Goal: Use online tool/utility: Utilize a website feature to perform a specific function

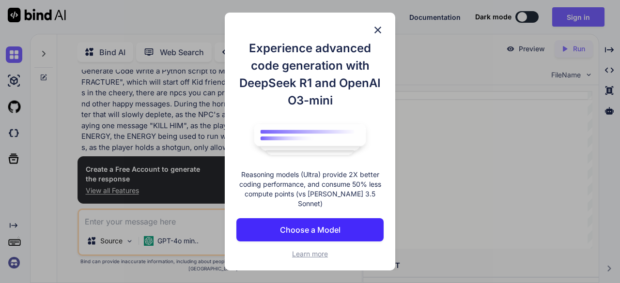
scroll to position [3, 0]
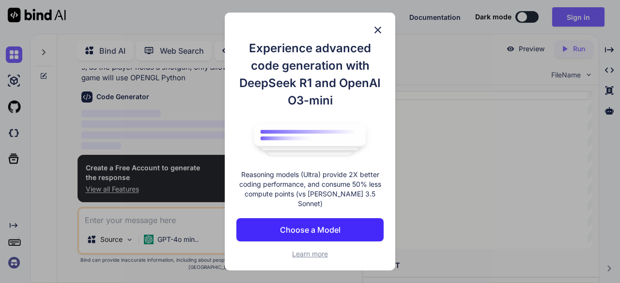
scroll to position [121, 0]
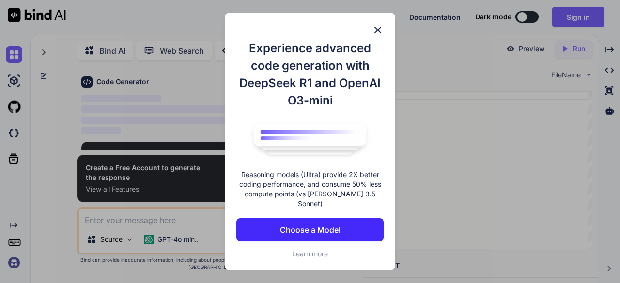
type textarea "x"
click at [375, 31] on img at bounding box center [378, 30] width 12 height 12
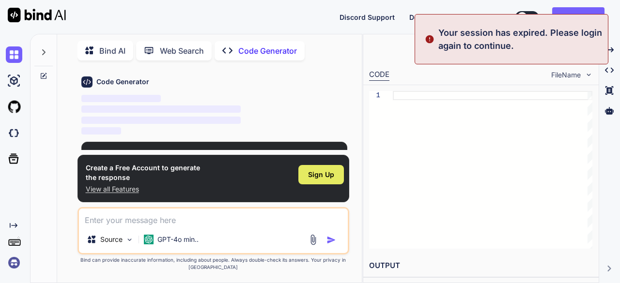
click at [321, 168] on div "Sign Up" at bounding box center [321, 174] width 46 height 19
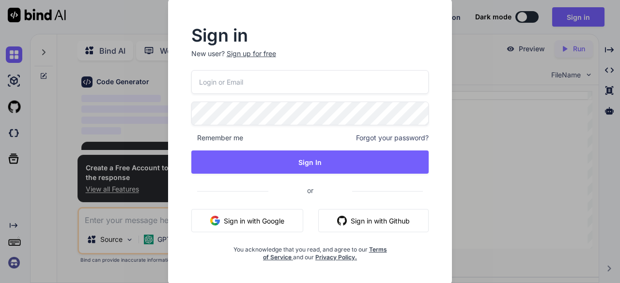
click at [259, 222] on button "Sign in with Google" at bounding box center [247, 220] width 112 height 23
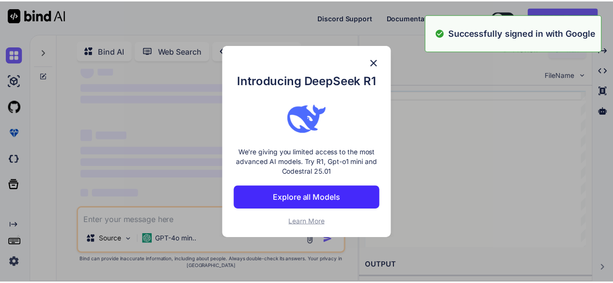
scroll to position [0, 0]
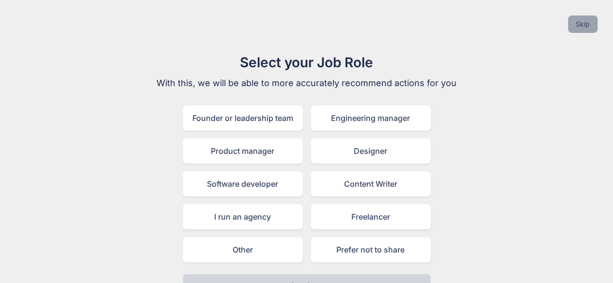
click at [575, 23] on button "Skip" at bounding box center [583, 23] width 30 height 17
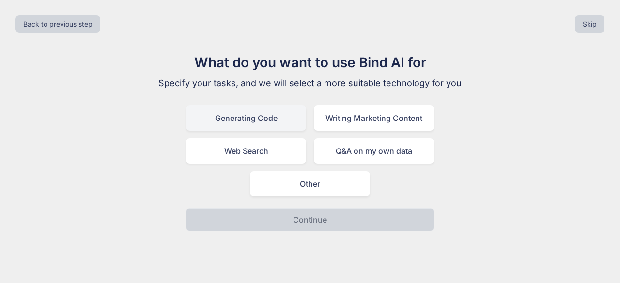
click at [267, 108] on div "Generating Code" at bounding box center [246, 118] width 120 height 25
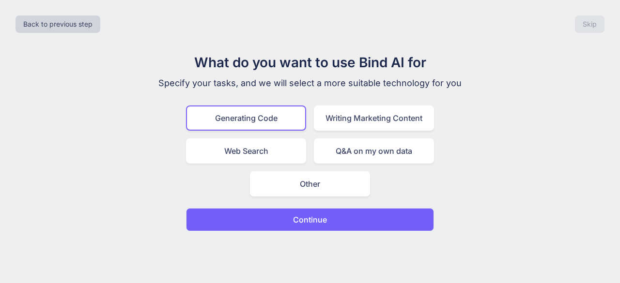
click at [306, 216] on p "Continue" at bounding box center [310, 220] width 34 height 12
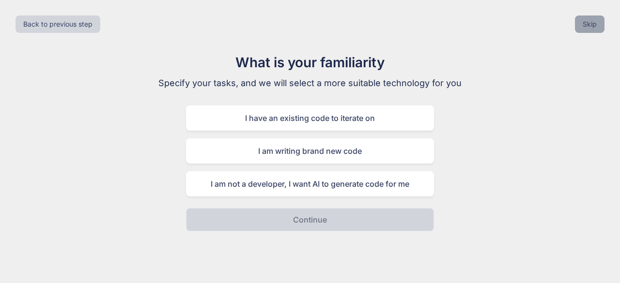
click at [586, 22] on button "Skip" at bounding box center [590, 23] width 30 height 17
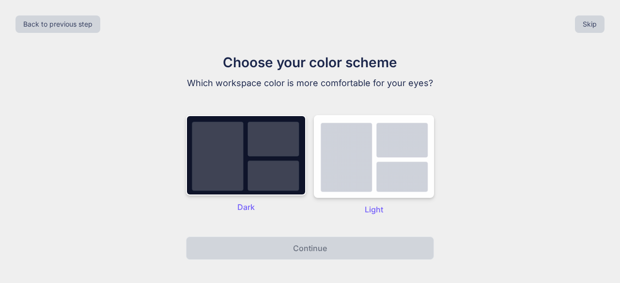
click at [182, 197] on div "Choose your color scheme Which workspace color is more comfortable for your eye…" at bounding box center [309, 156] width 325 height 208
click at [263, 164] on img at bounding box center [246, 155] width 120 height 80
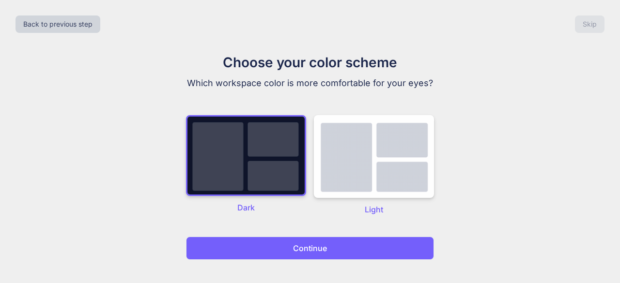
click at [277, 242] on button "Continue" at bounding box center [310, 248] width 248 height 23
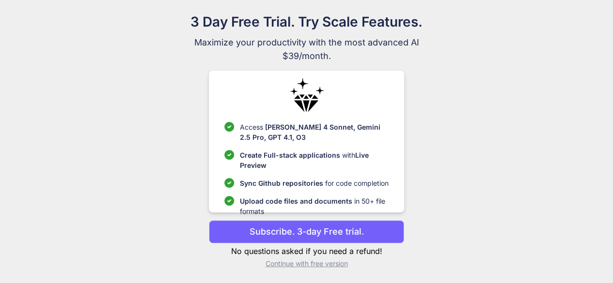
scroll to position [41, 0]
click at [305, 263] on p "Continue with free version" at bounding box center [306, 264] width 195 height 10
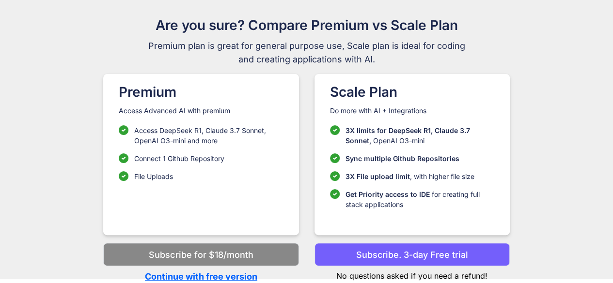
scroll to position [37, 0]
click at [241, 273] on p "Continue with free version" at bounding box center [200, 277] width 195 height 13
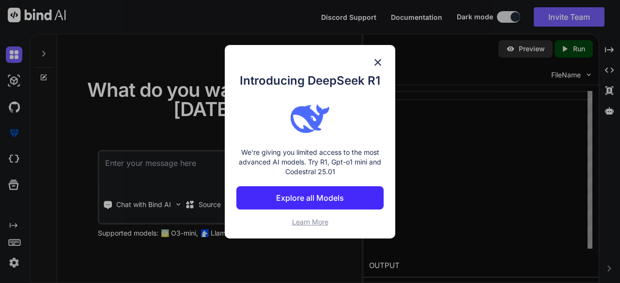
click at [380, 58] on img at bounding box center [378, 63] width 12 height 12
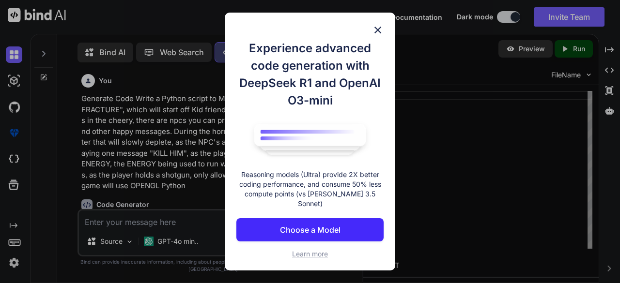
scroll to position [3, 0]
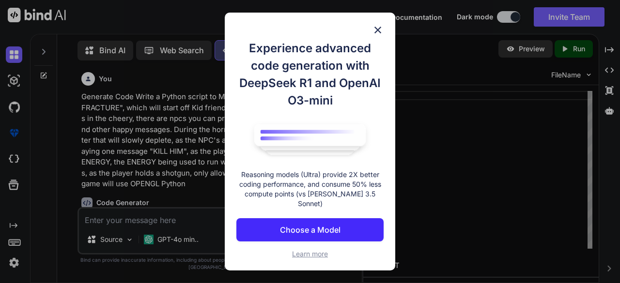
click at [380, 30] on img at bounding box center [378, 30] width 12 height 12
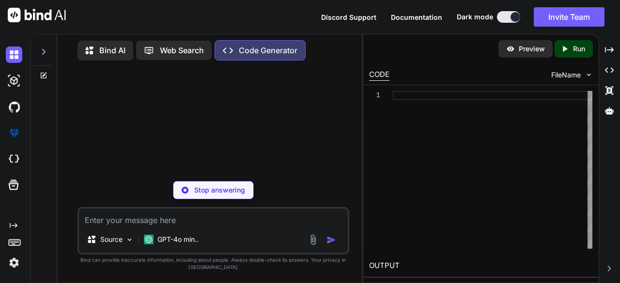
scroll to position [0, 0]
type textarea "x"
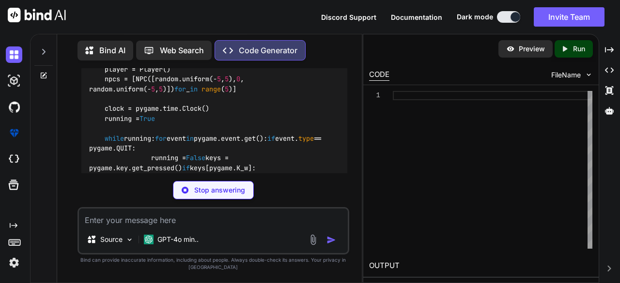
scroll to position [829, 0]
type textarea "x"
type textarea "pip install PyOpenGL PyOpenGL_accelerate pygame"
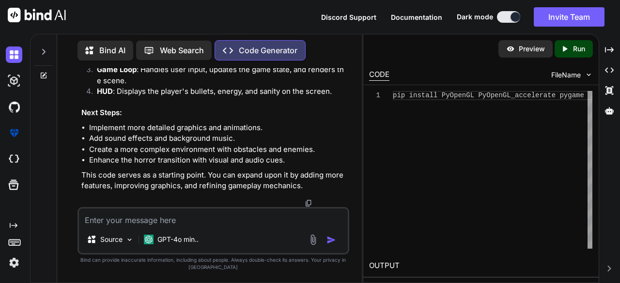
scroll to position [1605, 0]
click at [163, 218] on textarea at bounding box center [213, 217] width 269 height 17
type textarea "A"
type textarea "x"
type textarea "Ad"
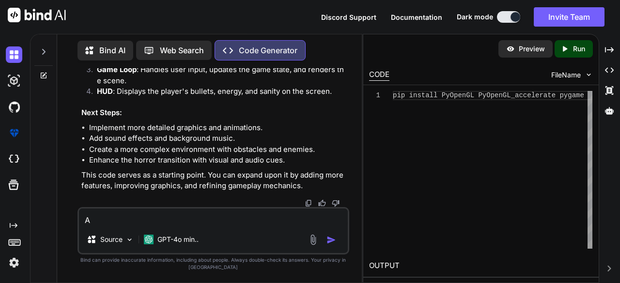
type textarea "x"
type textarea "Add"
type textarea "x"
type textarea "Add"
type textarea "x"
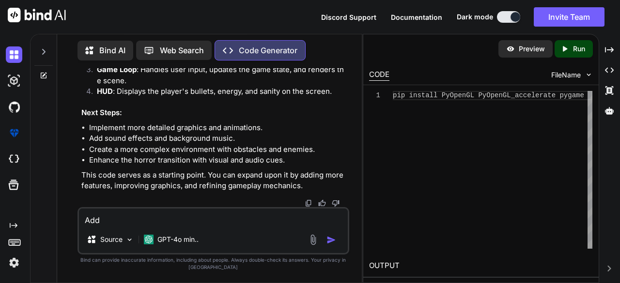
type textarea "Add c"
type textarea "x"
type textarea "Add ch"
type textarea "x"
type textarea "Add che"
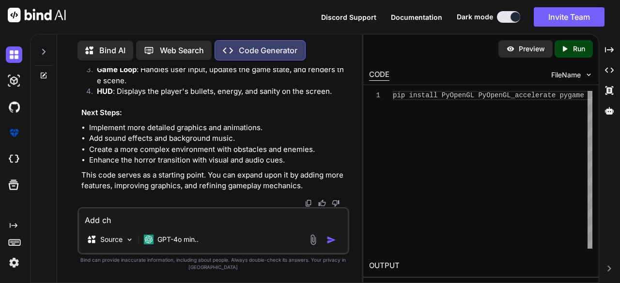
type textarea "x"
type textarea "Add chee"
type textarea "x"
type textarea "Add cheer"
type textarea "x"
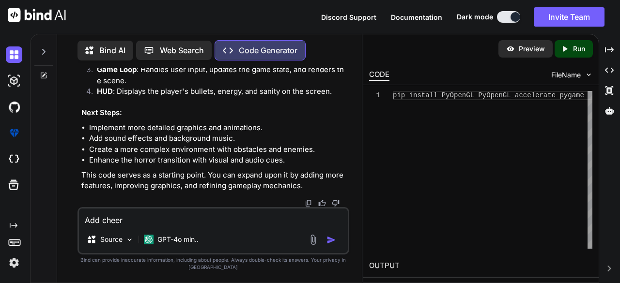
type textarea "Add cheery"
type textarea "x"
type textarea "Add cheery"
type textarea "x"
type textarea "Add cheery m"
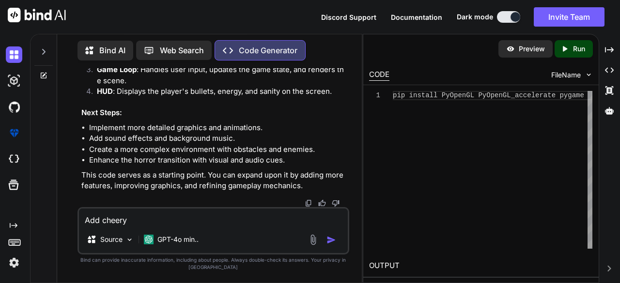
type textarea "x"
type textarea "Add cheery mu"
type textarea "x"
type textarea "Add cheery mus"
type textarea "x"
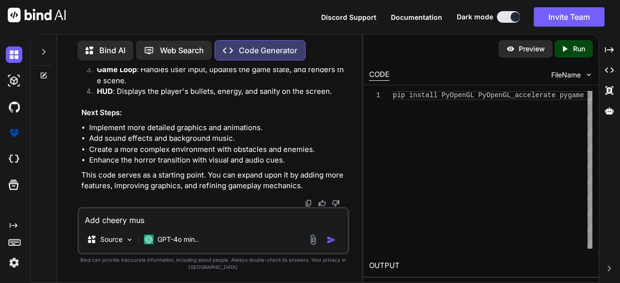
type textarea "Add cheery musi"
type textarea "x"
type textarea "Add cheery music"
type textarea "x"
type textarea "Add cheery music"
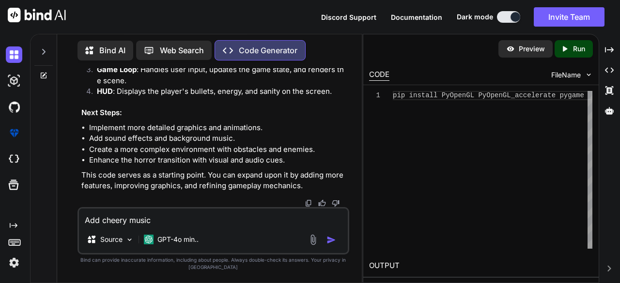
type textarea "x"
type textarea "Add cheery music d"
type textarea "x"
type textarea "Add cheery music du"
type textarea "x"
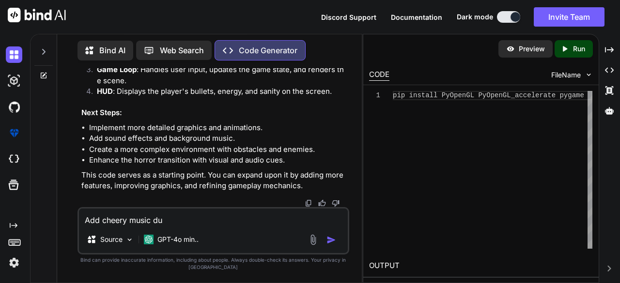
type textarea "Add cheery music dur"
type textarea "x"
type textarea "Add cheery music duri"
type textarea "x"
type textarea "Add cheery music durin"
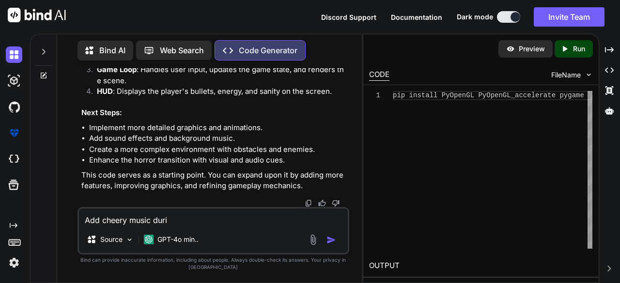
type textarea "x"
type textarea "Add cheery music during"
type textarea "x"
type textarea "Add cheery music during"
type textarea "x"
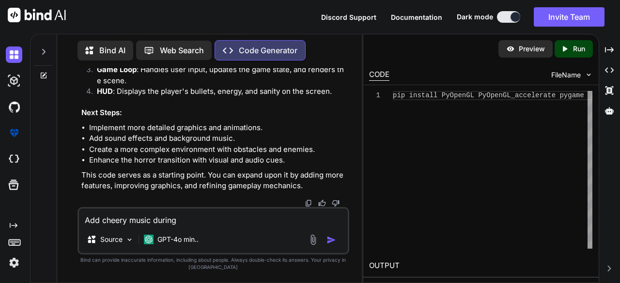
type textarea "Add cheery music during t"
type textarea "x"
type textarea "Add cheery music during th"
type textarea "x"
type textarea "Add cheery music during the"
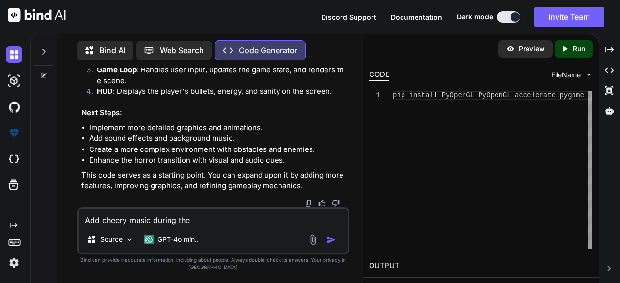
type textarea "x"
type textarea "Add cheery music during the"
type textarea "x"
type textarea "Add cheery music during the c"
type textarea "x"
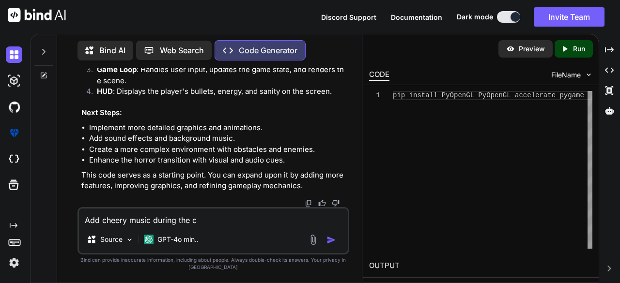
type textarea "Add cheery music during the ch"
type textarea "x"
type textarea "Add cheery music during the che"
type textarea "x"
type textarea "Add cheery music during the chee"
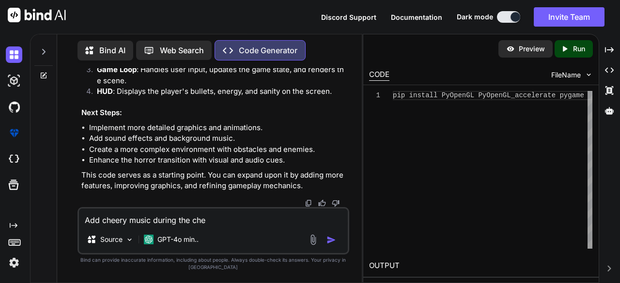
type textarea "x"
type textarea "Add cheery music during the cheer"
type textarea "x"
type textarea "Add cheery music during the cheery"
type textarea "x"
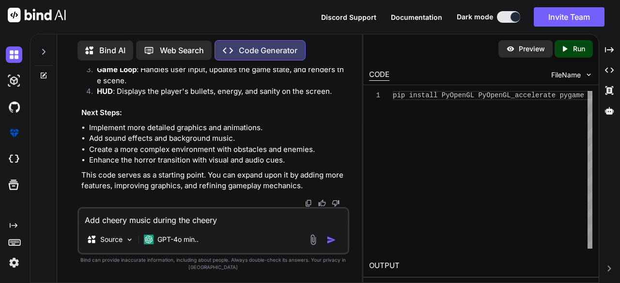
type textarea "Add cheery music during the cheery"
type textarea "x"
type textarea "Add cheery music during the cheery p"
type textarea "x"
type textarea "Add cheery music during the cheery pa"
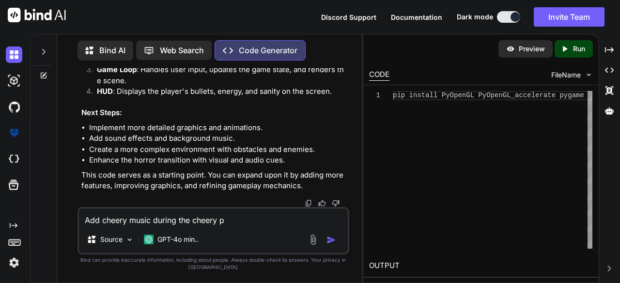
type textarea "x"
type textarea "Add cheery music during the cheery pah"
type textarea "x"
type textarea "Add cheery music during the cheery pahe"
type textarea "x"
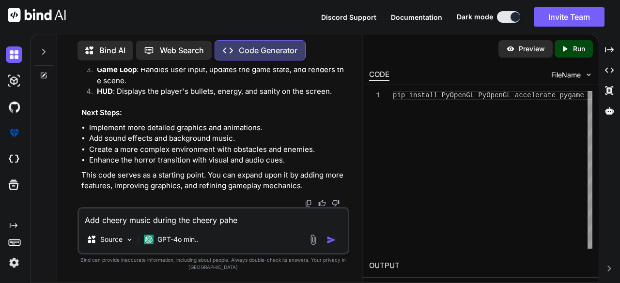
type textarea "Add cheery music during the cheery pah"
type textarea "x"
type textarea "Add cheery music during the cheery pa"
type textarea "x"
type textarea "Add cheery music during the cheery p"
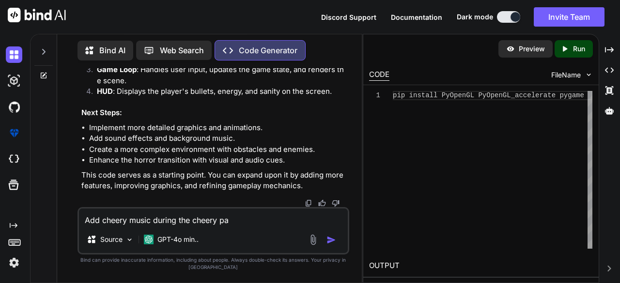
type textarea "x"
type textarea "Add cheery music during the cheery ph"
type textarea "x"
type textarea "Add cheery music during the cheery pha"
type textarea "x"
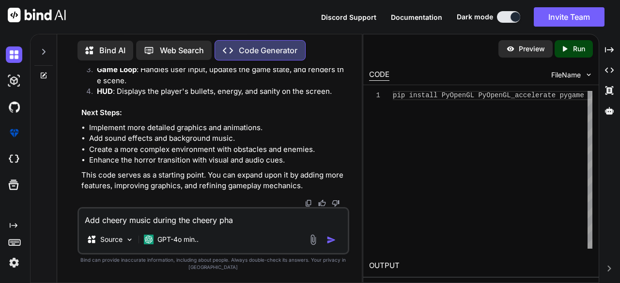
type textarea "Add cheery music during the cheery phas"
type textarea "x"
type textarea "Add cheery music during the cheery phase"
type textarea "x"
type textarea "Add cheery music during the cheery phase"
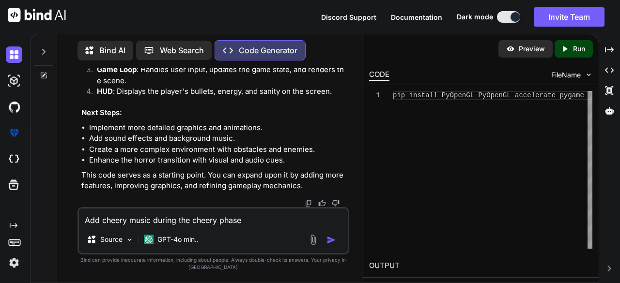
type textarea "x"
type textarea "Add cheery music during the cheery phase u"
type textarea "x"
type textarea "Add cheery music during the cheery phase us"
type textarea "x"
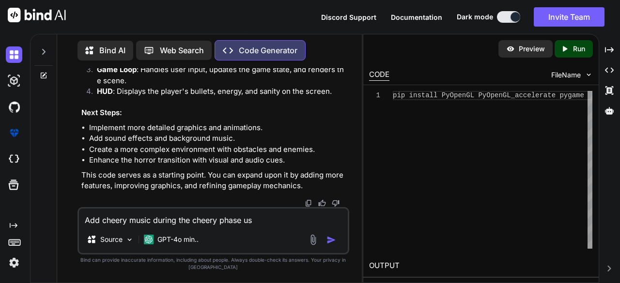
type textarea "Add cheery music during the cheery phase usi"
type textarea "x"
type textarea "Add cheery music during the cheery phase usin"
type textarea "x"
type textarea "Add cheery music during the cheery phase using"
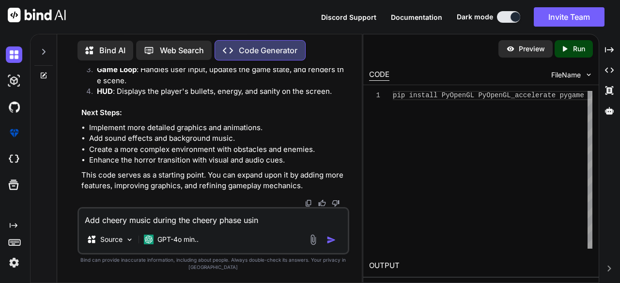
type textarea "x"
type textarea "Add cheery music during the cheery phase using"
type textarea "x"
type textarea "Add cheery music during the cheery phase using c"
type textarea "x"
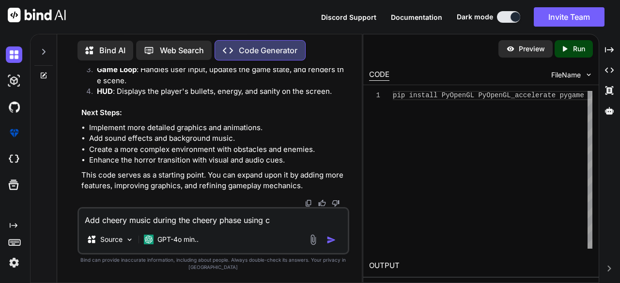
type textarea "Add cheery music during the cheery phase using ch"
type textarea "x"
type textarea "Add cheery music during the cheery phase using che"
type textarea "x"
type textarea "Add cheery music during the cheery phase using chere"
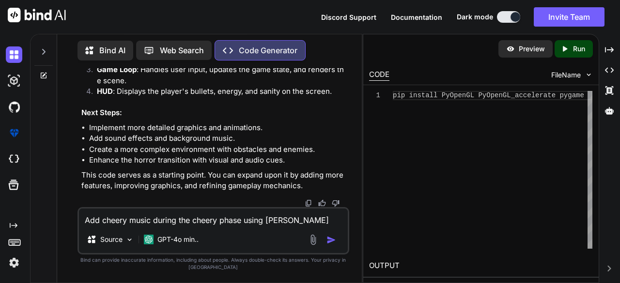
type textarea "x"
type textarea "Add cheery music during the cheery phase using cherer"
type textarea "x"
type textarea "Add cheery music during the cheery phase using cherery"
type textarea "x"
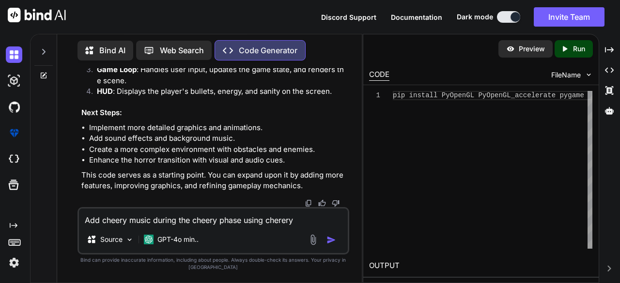
type textarea "Add cheery music during the cheery phase using cherer"
type textarea "x"
type textarea "Add cheery music during the cheery phase using chere"
type textarea "x"
type textarea "Add cheery music during the cheery phase using cher"
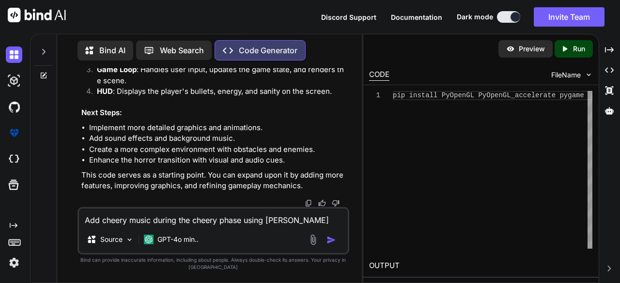
type textarea "x"
type textarea "Add cheery music during the cheery phase using che"
type textarea "x"
type textarea "Add cheery music during the cheery phase using chee"
type textarea "x"
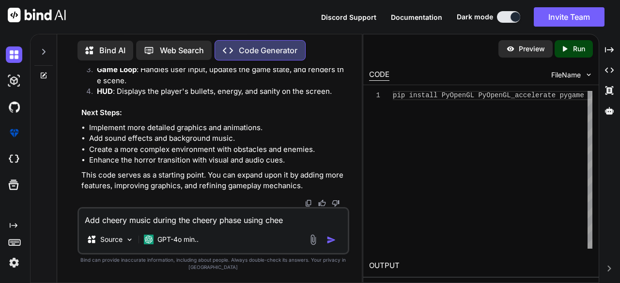
type textarea "Add cheery music during the cheery phase using cheer"
type textarea "x"
type textarea "Add cheery music during the cheery phase using cheery"
type textarea "x"
type textarea "Add cheery music during the cheery phase using cheery"
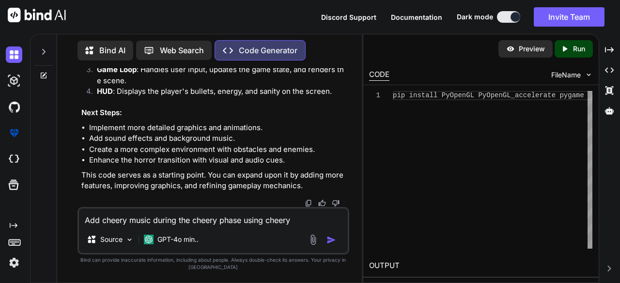
type textarea "x"
type textarea "Add cheery music during the cheery phase using cheery t"
type textarea "x"
type textarea "Add cheery music during the cheery phase using cheery to"
type textarea "x"
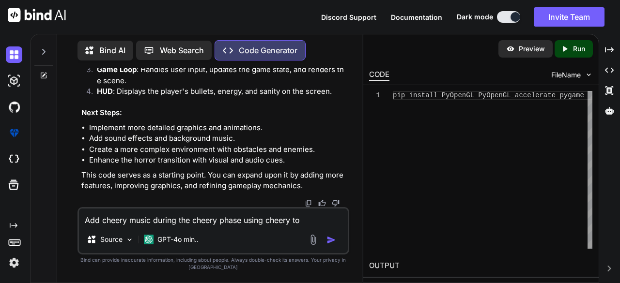
type textarea "Add cheery music during the cheery phase using cheery ton"
type textarea "x"
type textarea "Add cheery music during the cheery phase using cheery tone"
type textarea "x"
type textarea "Add cheery music during the cheery phase using cheery tones"
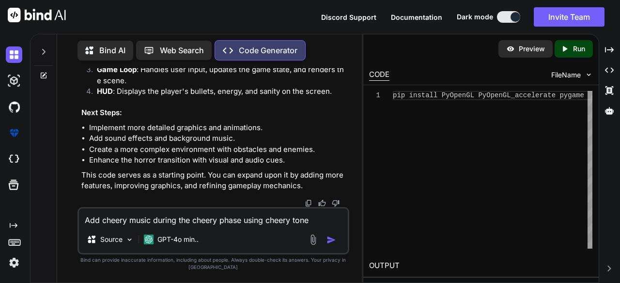
type textarea "x"
type textarea "Add cheery music during the cheery phase using cheery tones,"
type textarea "x"
type textarea "Add cheery music during the cheery phase using cheery tones,"
type textarea "x"
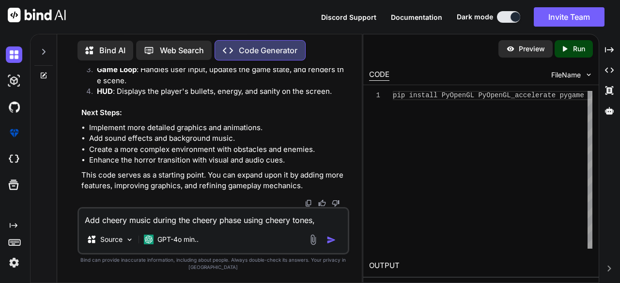
type textarea "Add cheery music during the cheery phase using cheery tones, a"
type textarea "x"
type textarea "Add cheery music during the cheery phase using cheery tones, an"
type textarea "x"
type textarea "Add cheery music during the cheery phase using cheery tones, and"
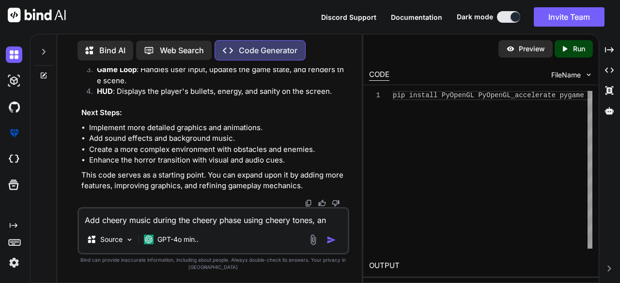
type textarea "x"
type textarea "Add cheery music during the cheery phase using cheery tones, and"
type textarea "x"
type textarea "Add cheery music during the cheery phase using cheery tones, and d"
type textarea "x"
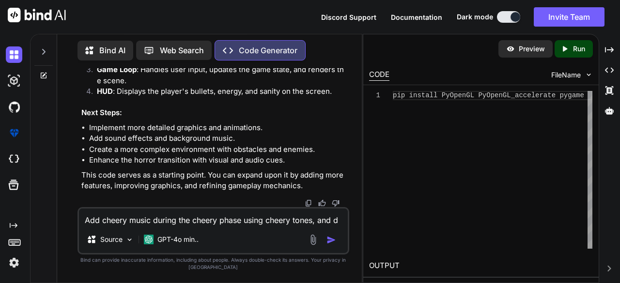
type textarea "Add cheery music during the cheery phase using cheery tones, and di"
type textarea "x"
type textarea "Add cheery music during the cheery phase using cheery tones, and dis"
type textarea "x"
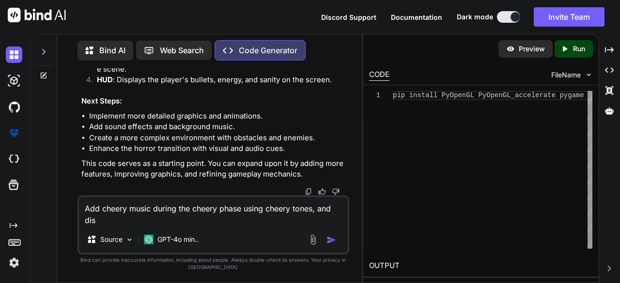
type textarea "Add cheery music during the cheery phase using cheery tones, and dist"
type textarea "x"
type textarea "Add cheery music during the cheery phase using cheery tones, and disto"
type textarea "x"
type textarea "Add cheery music during the cheery phase using cheery tones, and distor"
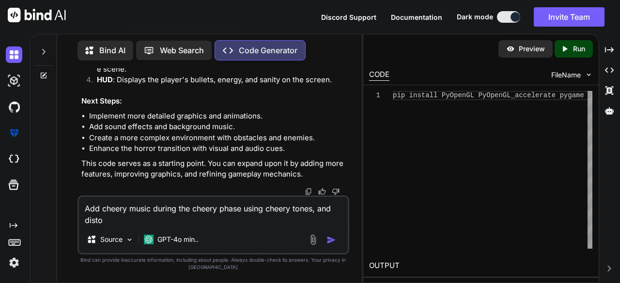
type textarea "x"
type textarea "Add cheery music during the cheery phase using cheery tones, and distort"
type textarea "x"
type textarea "Add cheery music during the cheery phase using cheery tones, and distorte"
type textarea "x"
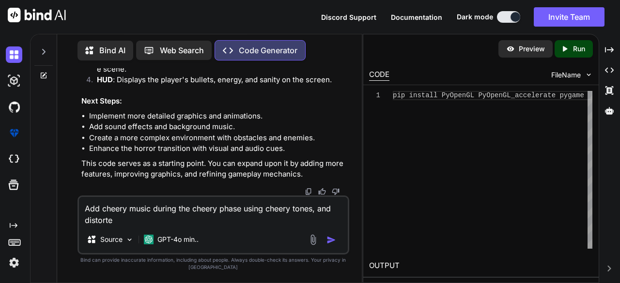
type textarea "Add cheery music during the cheery phase using cheery tones, and distorted"
type textarea "x"
type textarea "Add cheery music during the cheery phase using cheery tones, and distorted"
type textarea "x"
type textarea "Add cheery music during the cheery phase using cheery tones, and distorted m"
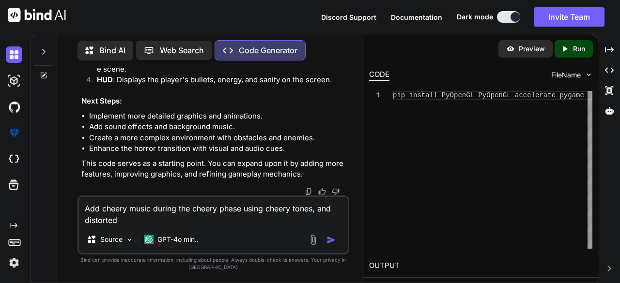
type textarea "x"
type textarea "Add cheery music during the cheery phase using cheery tones, and distorted mu"
type textarea "x"
type textarea "Add cheery music during the cheery phase using cheery tones, and distorted mus"
type textarea "x"
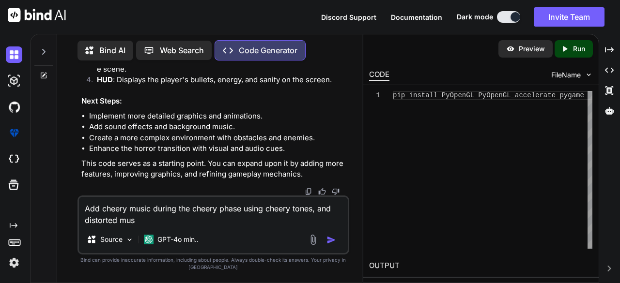
type textarea "Add cheery music during the cheery phase using cheery tones, and distorted musi"
type textarea "x"
type textarea "Add cheery music during the cheery phase using cheery tones, and distorted music"
type textarea "x"
type textarea "Add cheery music during the cheery phase using cheery tones, and distorted music"
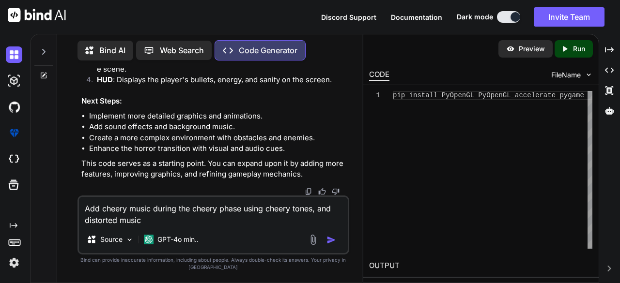
type textarea "x"
type textarea "Add cheery music during the cheery phase using cheery tones, and distorted musi…"
type textarea "x"
type textarea "Add cheery music during the cheery phase using cheery tones, and distorted musi…"
type textarea "x"
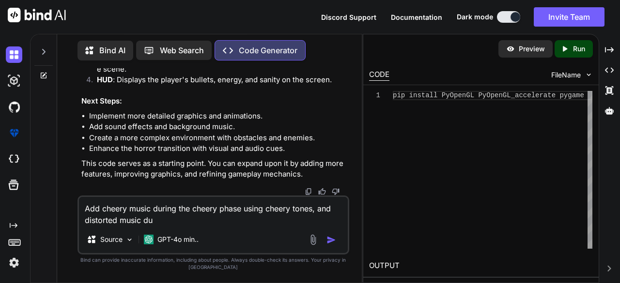
type textarea "Add cheery music during the cheery phase using cheery tones, and distorted musi…"
type textarea "x"
type textarea "Add cheery music during the cheery phase using cheery tones, and distorted musi…"
type textarea "x"
type textarea "Add cheery music during the cheery phase using cheery tones, and distorted musi…"
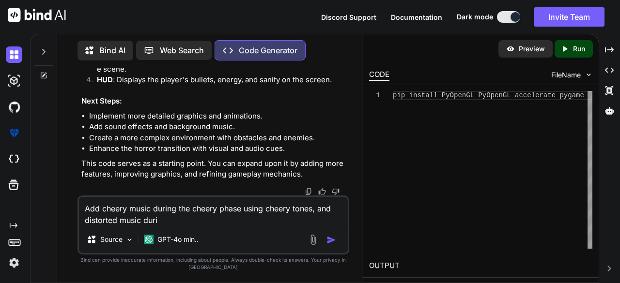
type textarea "x"
click at [334, 239] on img "button" at bounding box center [331, 240] width 10 height 10
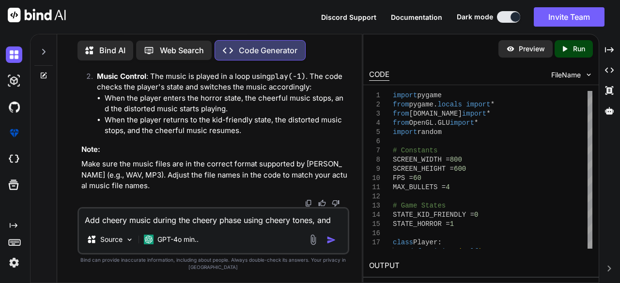
scroll to position [3425, 0]
click at [244, 221] on textarea "Add cheery music during the cheery phase using cheery tones, and distorted musi…" at bounding box center [213, 217] width 269 height 17
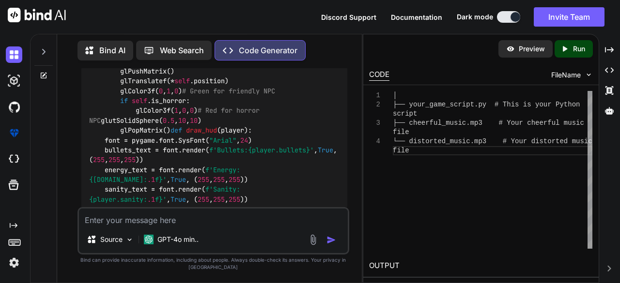
scroll to position [1882, 0]
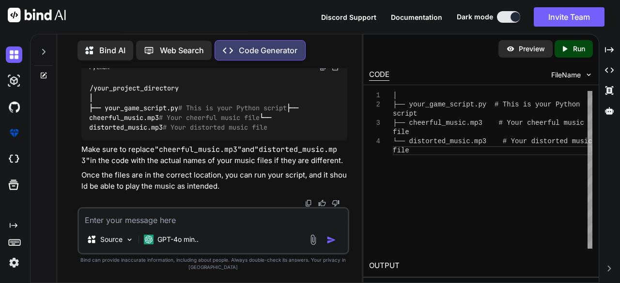
scroll to position [3734, 0]
drag, startPoint x: 160, startPoint y: 155, endPoint x: 236, endPoint y: 158, distance: 76.6
click at [236, 154] on code ""cheerful_music.mp3"" at bounding box center [197, 150] width 87 height 10
copy code "cheerful_music.mp3"
drag, startPoint x: 265, startPoint y: 156, endPoint x: 307, endPoint y: 154, distance: 41.2
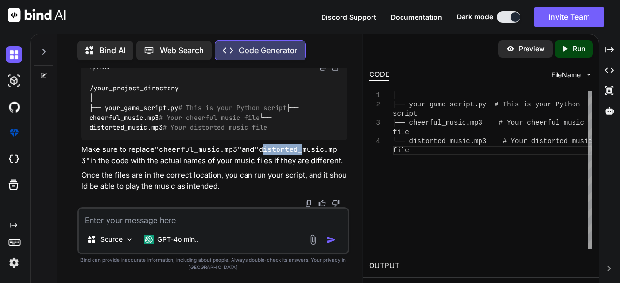
click at [307, 154] on code ""distorted_music.mp3"" at bounding box center [209, 155] width 256 height 21
click at [330, 154] on code ""distorted_music.mp3"" at bounding box center [209, 155] width 256 height 21
drag, startPoint x: 265, startPoint y: 155, endPoint x: 86, endPoint y: 170, distance: 179.8
click at [86, 166] on code ""distorted_music.mp3"" at bounding box center [209, 155] width 256 height 21
copy code "distorted_music.mp3"
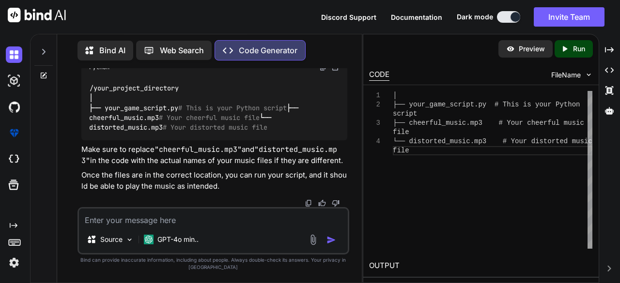
click at [254, 217] on textarea at bounding box center [213, 217] width 269 height 17
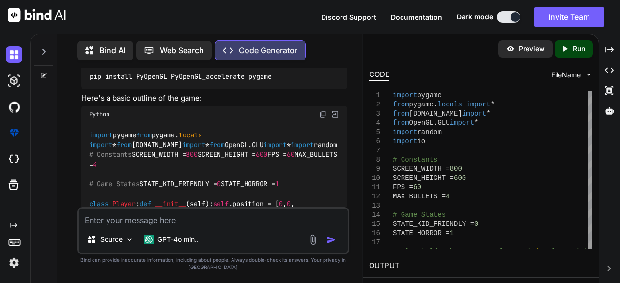
scroll to position [248, 0]
click at [321, 115] on img at bounding box center [323, 115] width 8 height 8
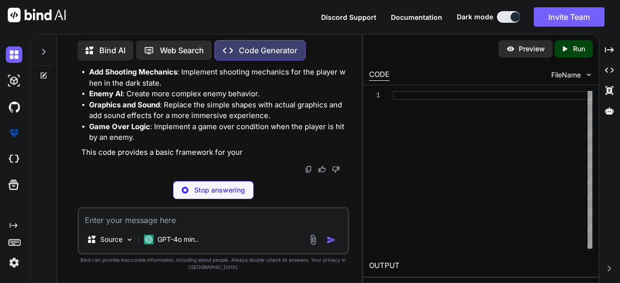
scroll to position [1381, 0]
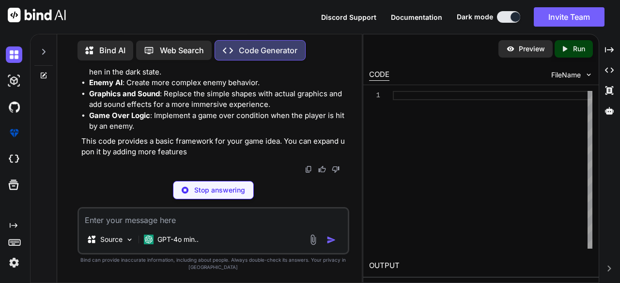
type textarea "x"
type textarea "pip install pygame"
type textarea "x"
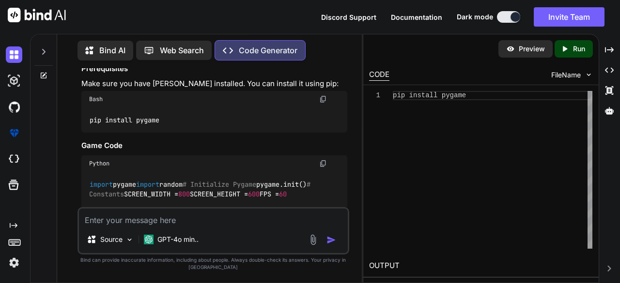
scroll to position [166, 0]
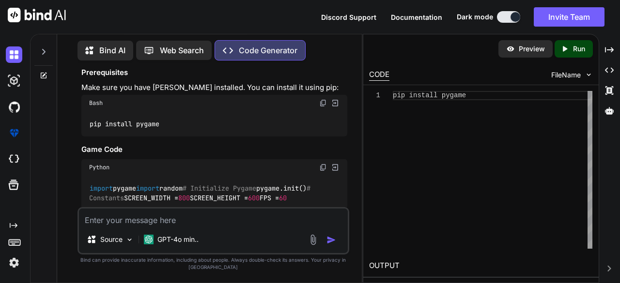
click at [320, 166] on img at bounding box center [323, 168] width 8 height 8
